Goal: Obtain resource: Obtain resource

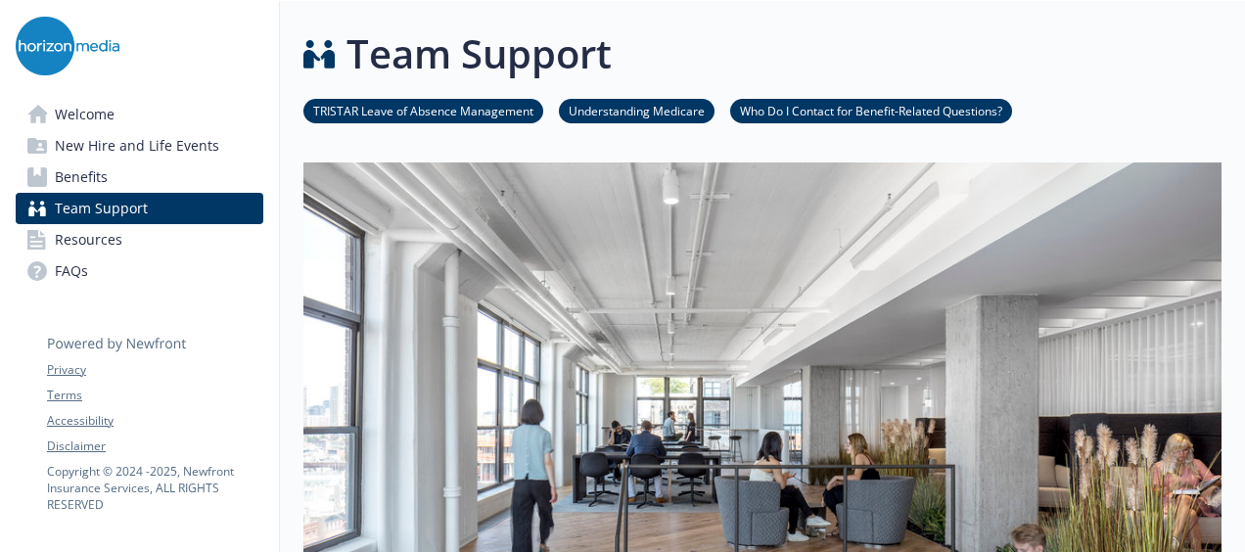
click at [432, 111] on link "TRISTAR Leave of Absence Management" at bounding box center [423, 110] width 240 height 19
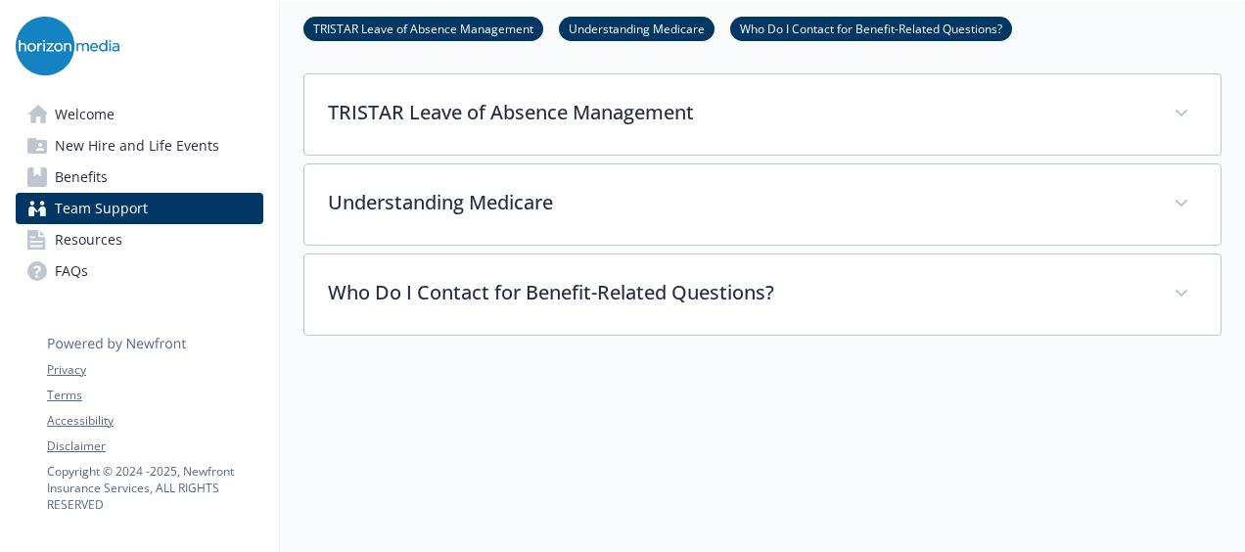
scroll to position [671, 15]
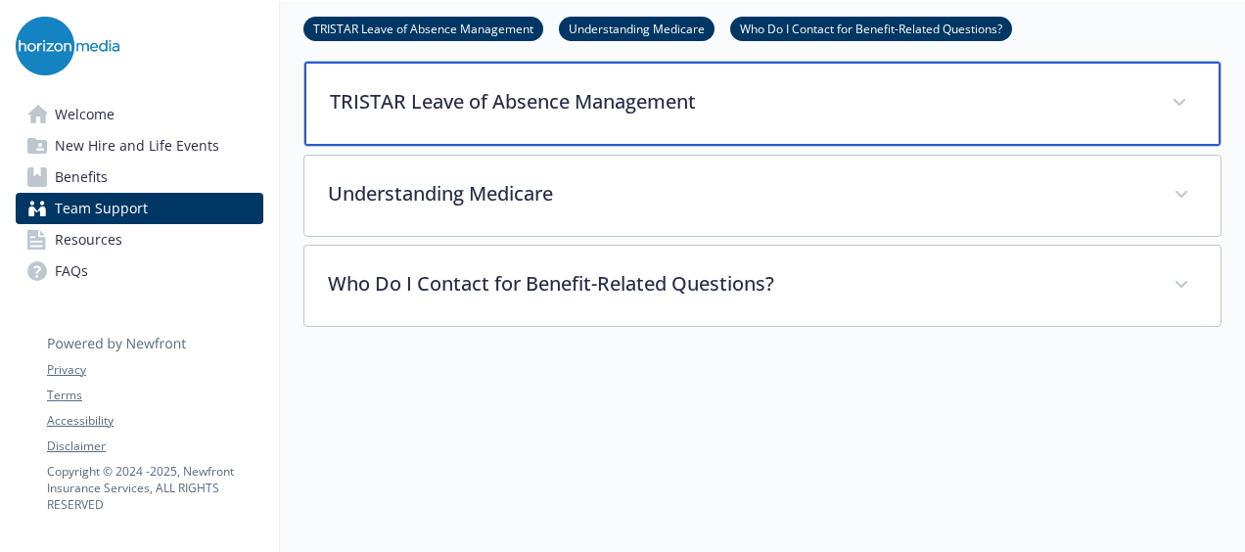
click at [524, 105] on p "TRISTAR Leave of Absence Management" at bounding box center [739, 101] width 818 height 29
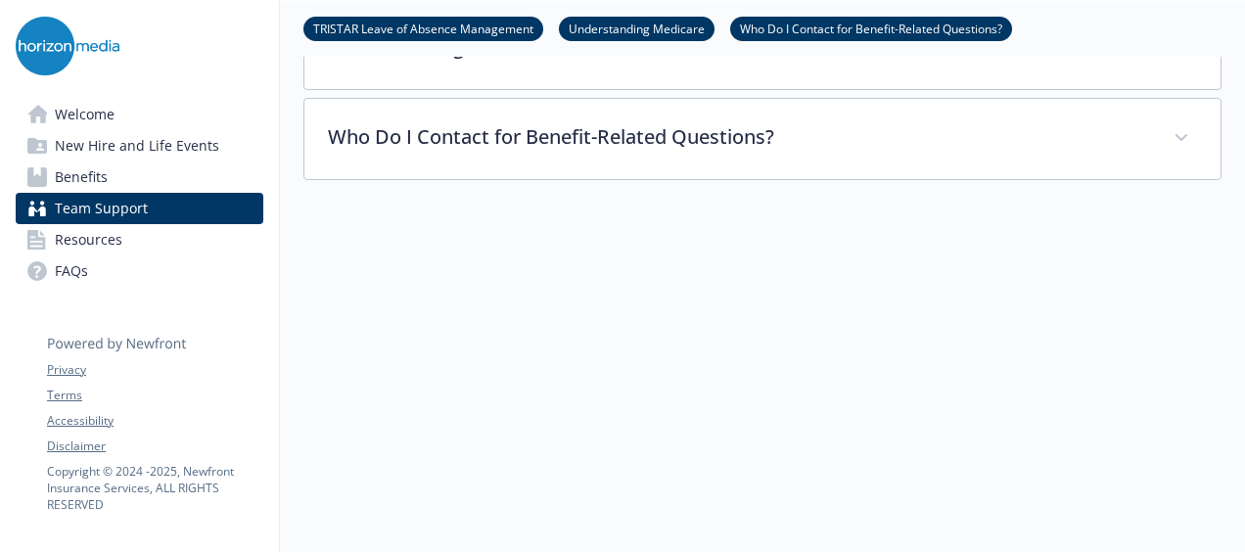
scroll to position [2121, 15]
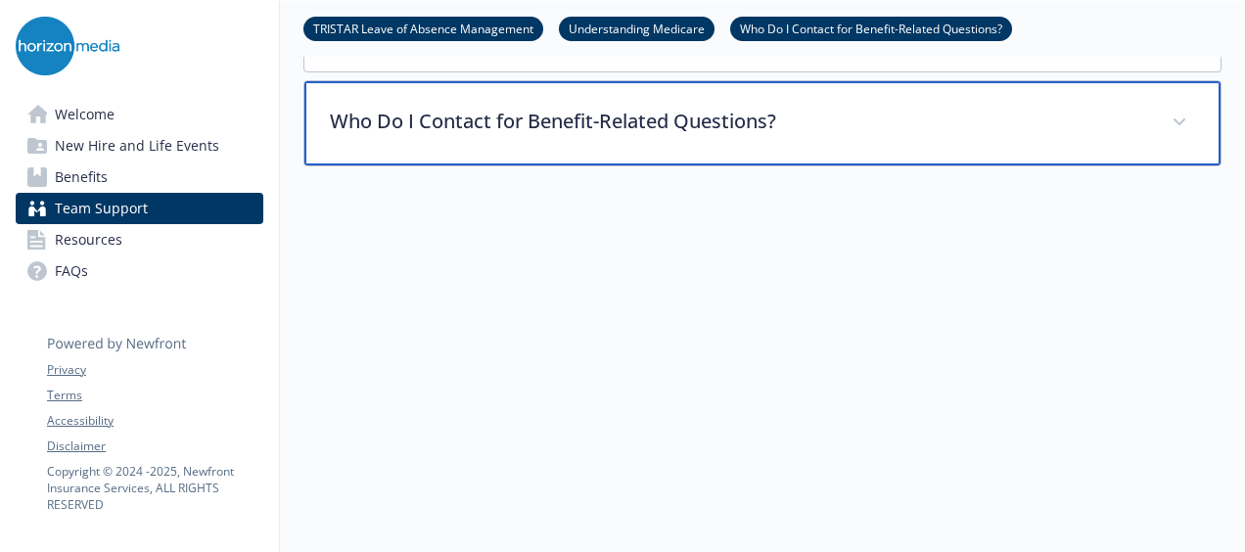
click at [513, 127] on div "Who Do I Contact for Benefit-Related Questions?" at bounding box center [762, 123] width 916 height 84
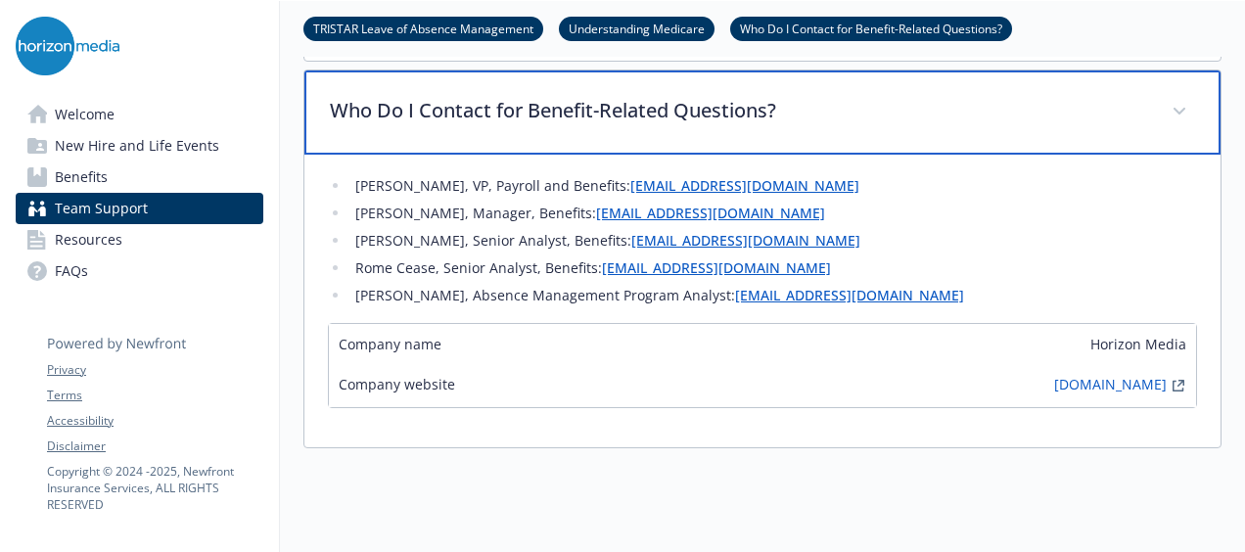
click at [473, 125] on div "Who Do I Contact for Benefit-Related Questions?" at bounding box center [762, 112] width 916 height 84
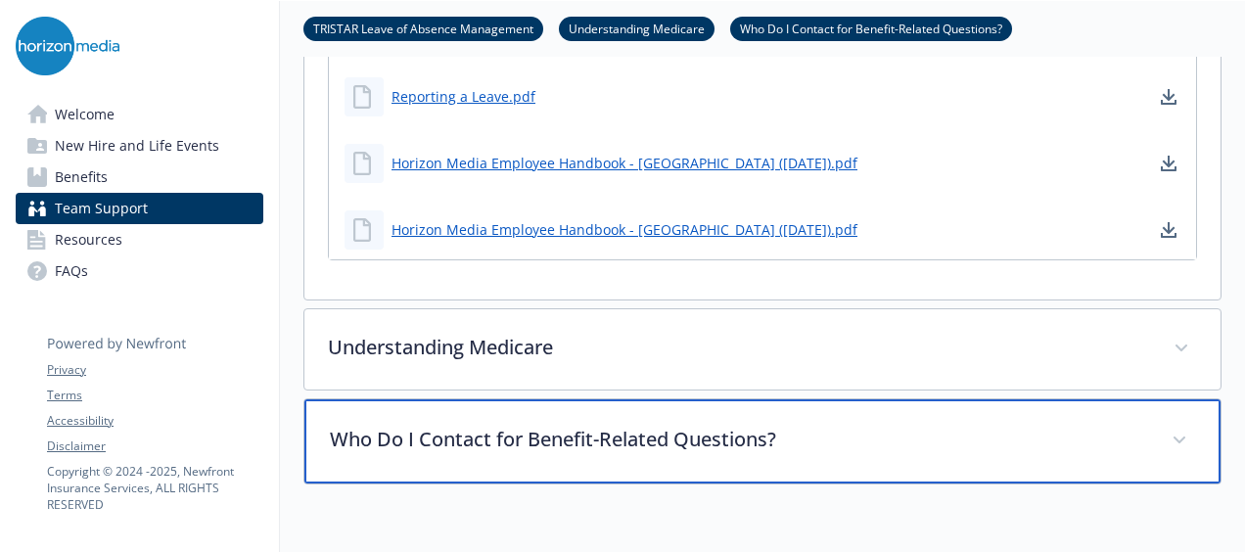
scroll to position [1523, 15]
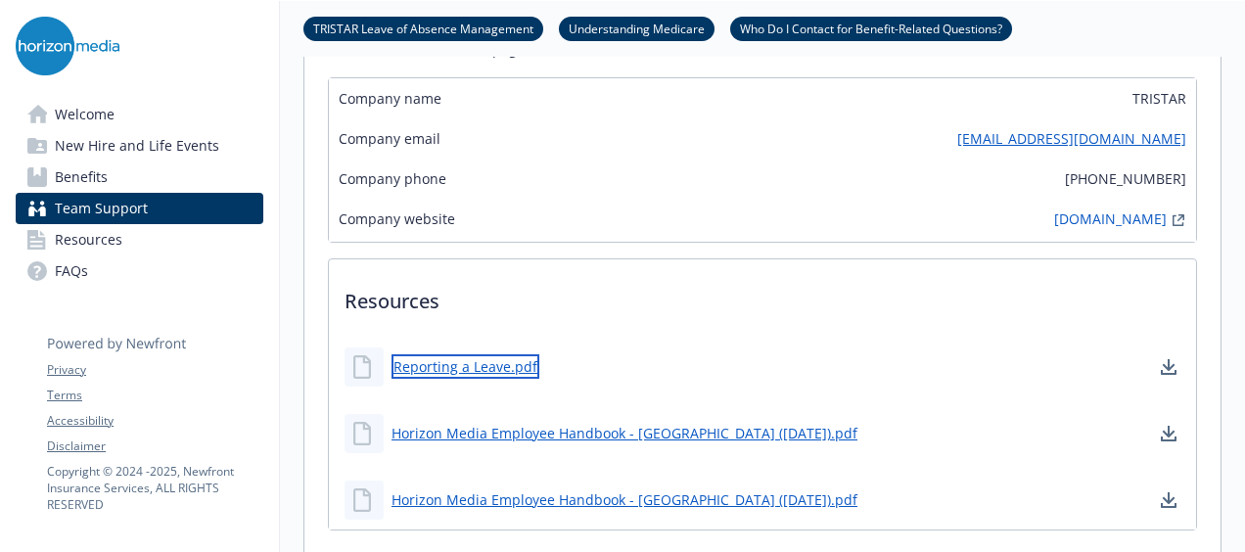
click at [454, 364] on link "Reporting a Leave.pdf" at bounding box center [465, 366] width 148 height 24
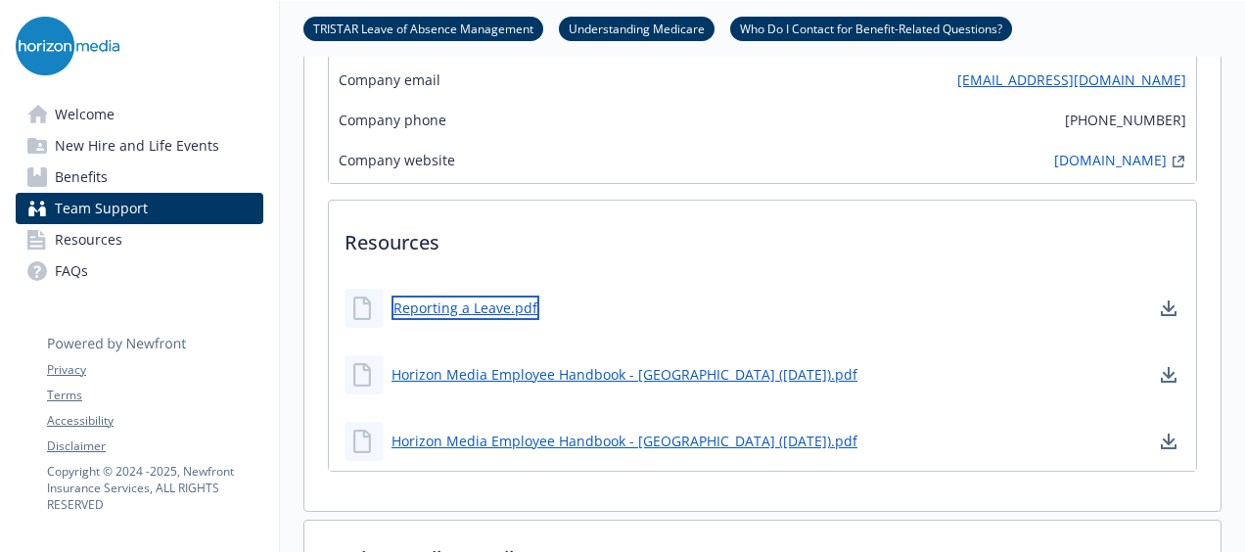
scroll to position [1579, 15]
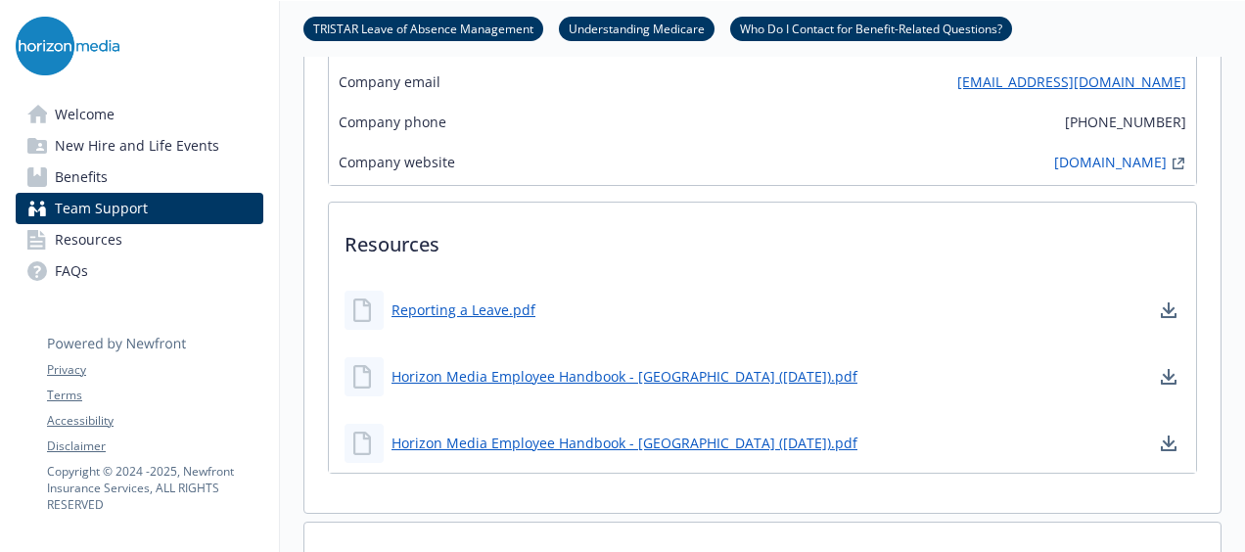
click at [538, 245] on p "Resources" at bounding box center [762, 239] width 867 height 72
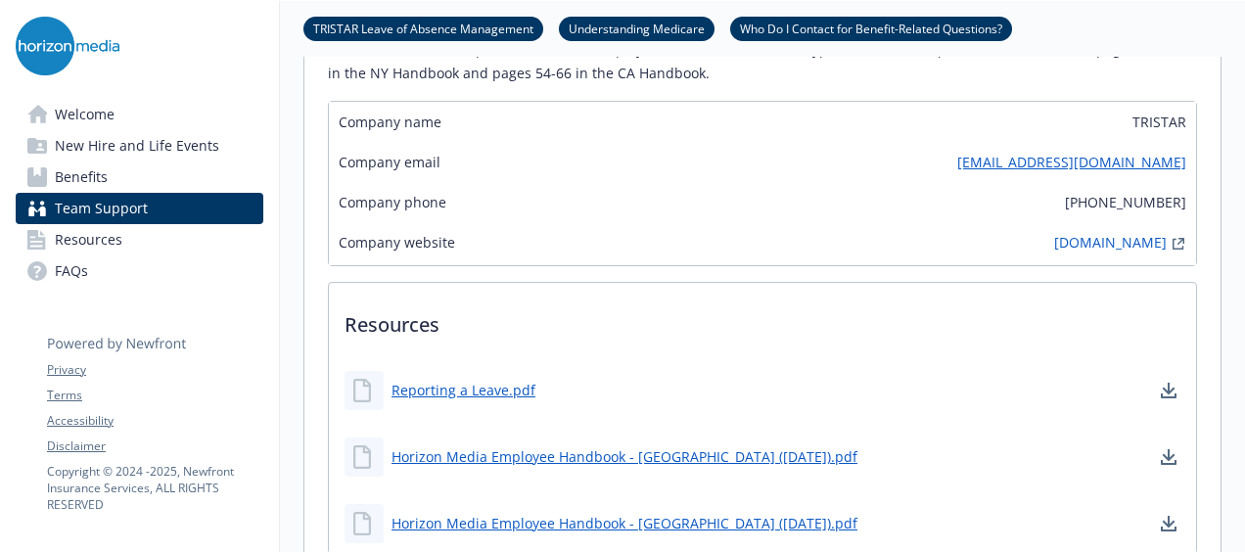
scroll to position [1501, 15]
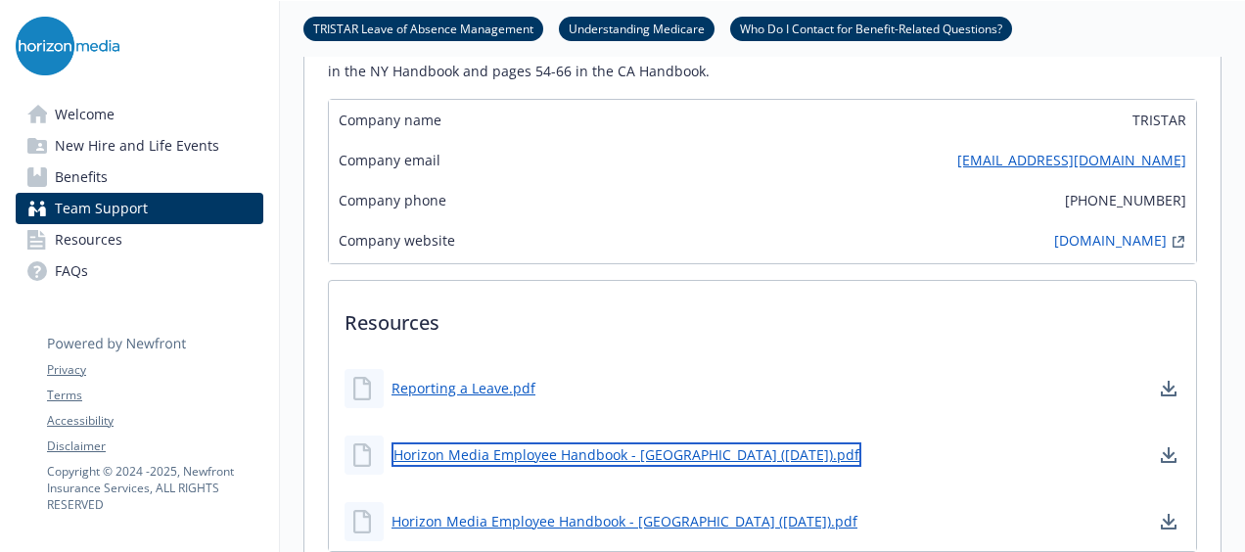
click at [626, 458] on link "Horizon Media Employee Handbook - [GEOGRAPHIC_DATA] ([DATE]).pdf" at bounding box center [626, 454] width 470 height 24
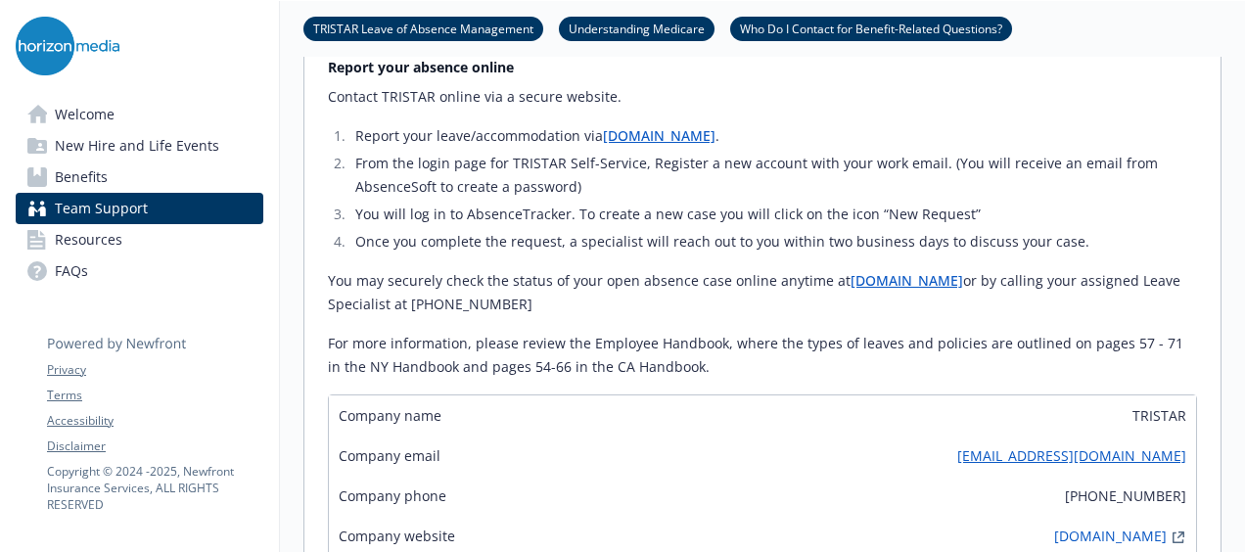
scroll to position [1204, 15]
